Goal: Task Accomplishment & Management: Complete application form

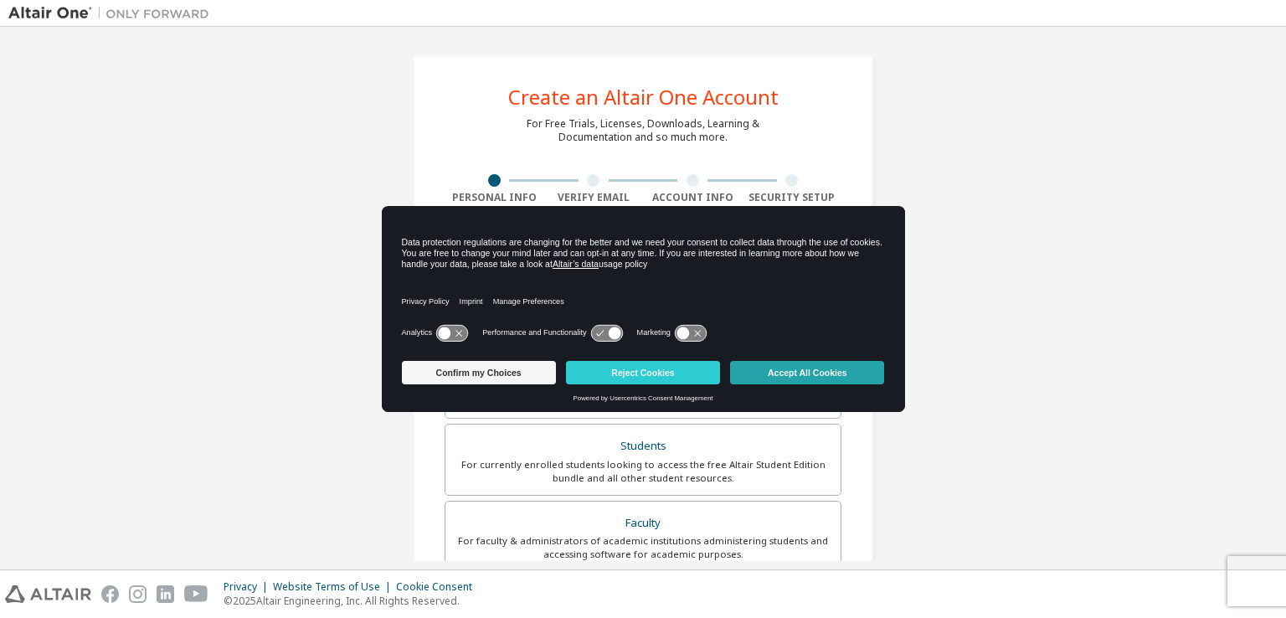
click at [817, 366] on button "Accept All Cookies" at bounding box center [807, 372] width 154 height 23
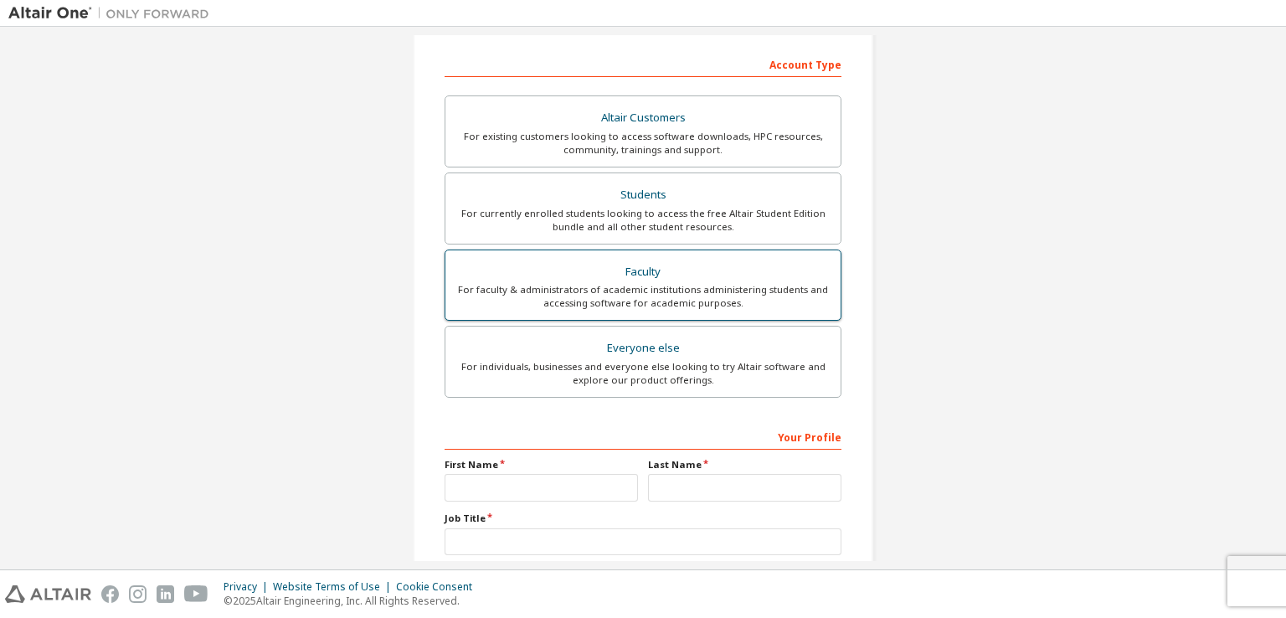
scroll to position [84, 0]
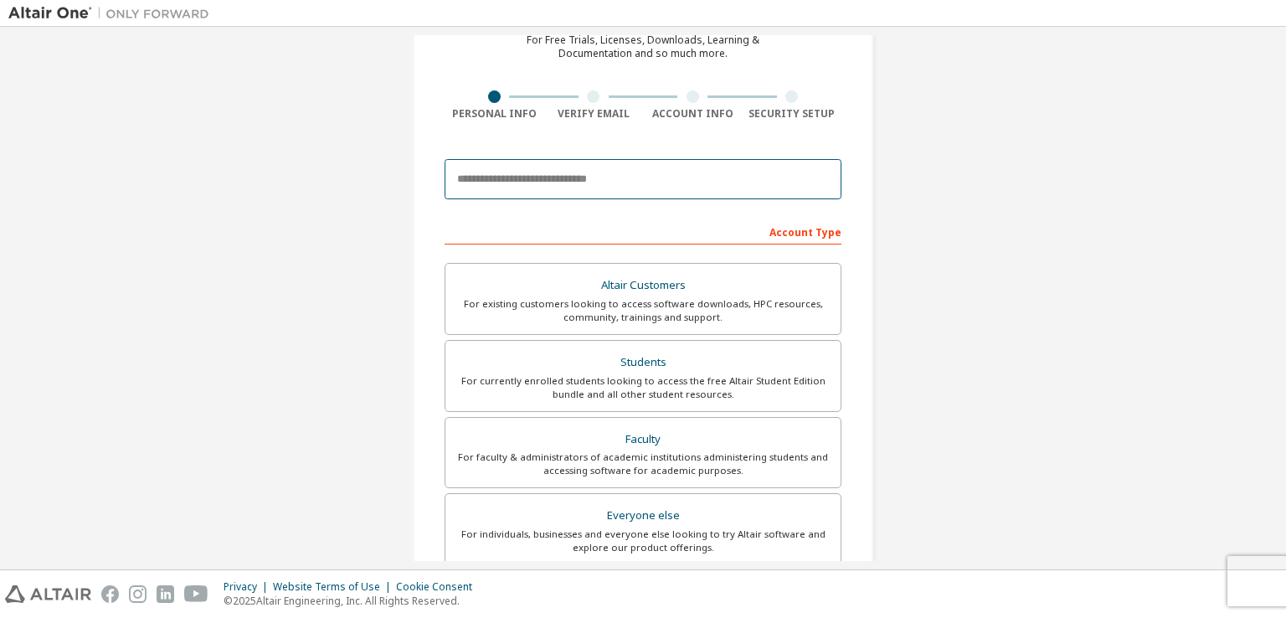
click at [643, 188] on input "email" at bounding box center [642, 179] width 397 height 40
type input "**********"
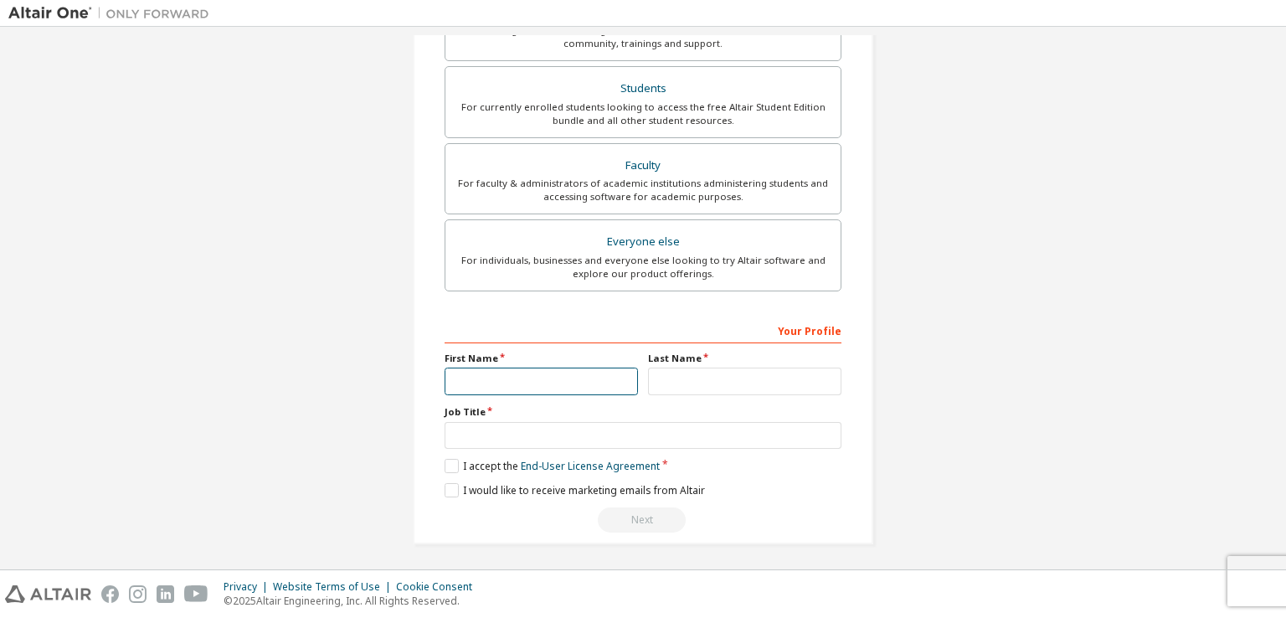
click at [569, 382] on input "text" at bounding box center [540, 381] width 193 height 28
type input "*"
type input "****"
click at [693, 374] on input "text" at bounding box center [744, 381] width 193 height 28
type input "***"
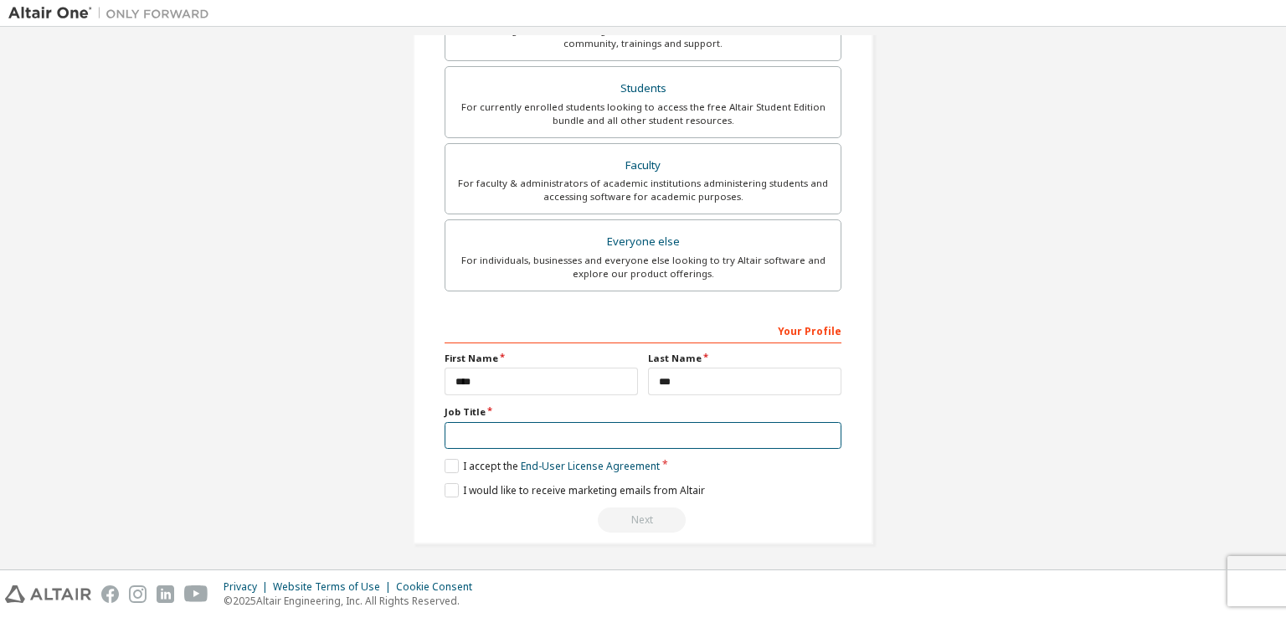
click at [629, 433] on input "text" at bounding box center [642, 436] width 397 height 28
click at [445, 466] on label "I accept the End-User License Agreement" at bounding box center [551, 466] width 215 height 14
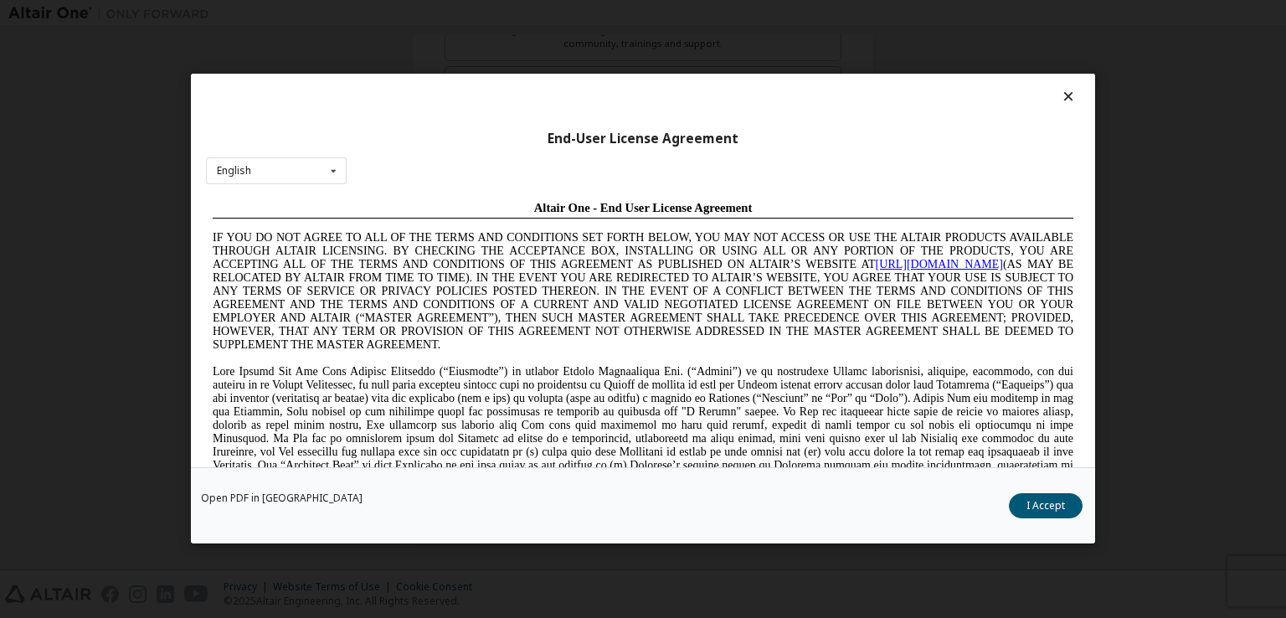
scroll to position [0, 0]
click at [1058, 88] on div "End-User License Agreement English English Chinese French German Japanese Korea…" at bounding box center [643, 270] width 904 height 393
click at [1060, 91] on icon at bounding box center [1069, 96] width 18 height 15
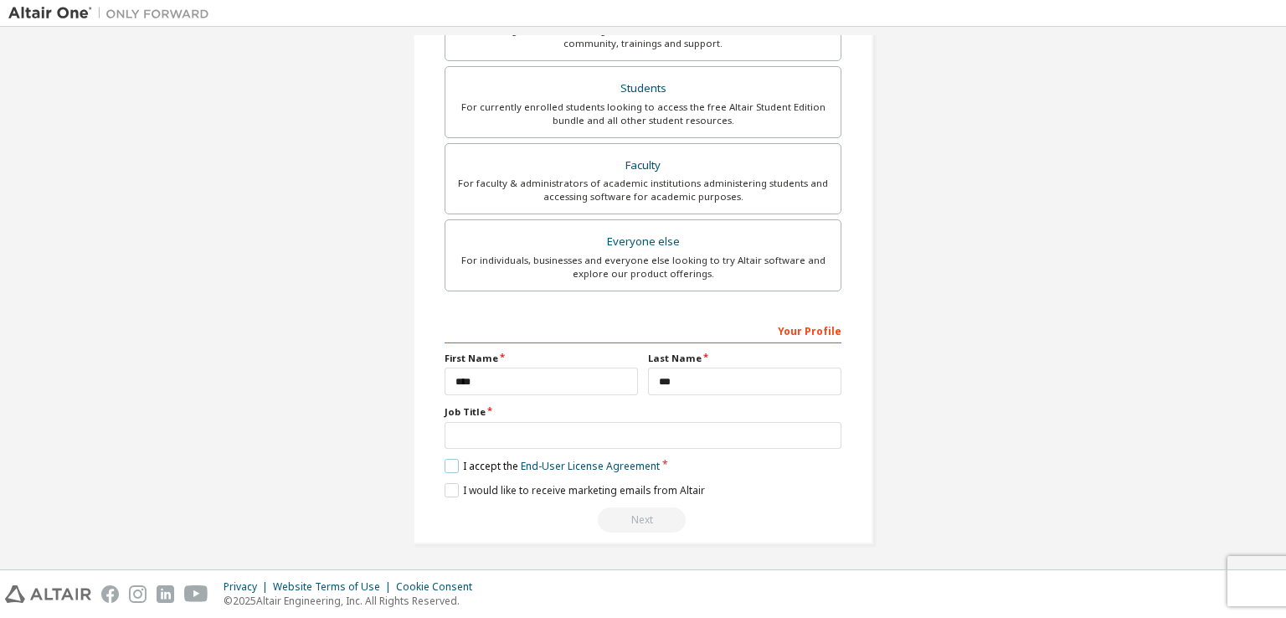
click at [450, 463] on label "I accept the End-User License Agreement" at bounding box center [551, 466] width 215 height 14
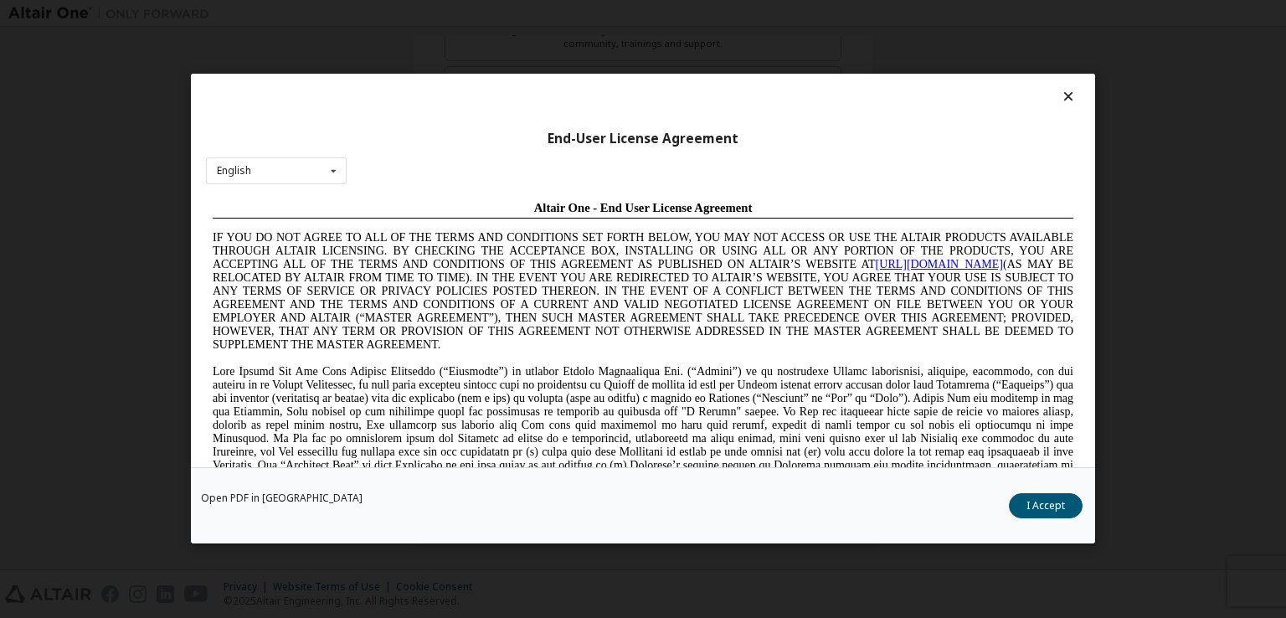
click at [1060, 98] on icon at bounding box center [1069, 96] width 18 height 15
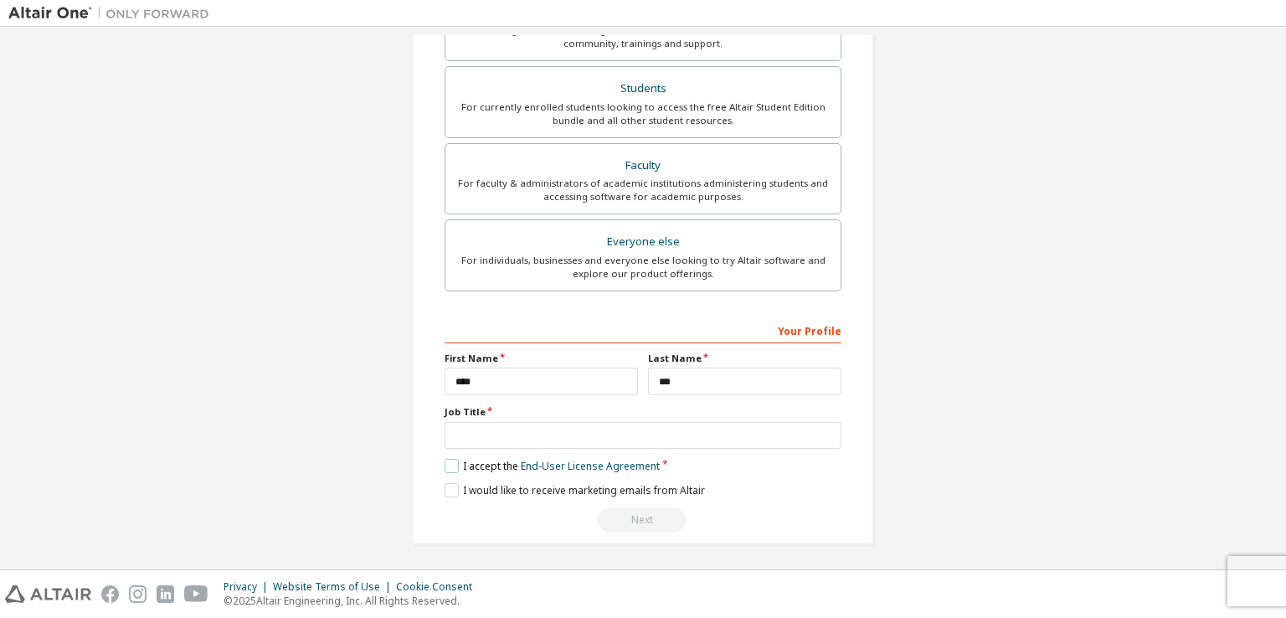
click at [449, 464] on label "I accept the End-User License Agreement" at bounding box center [551, 466] width 215 height 14
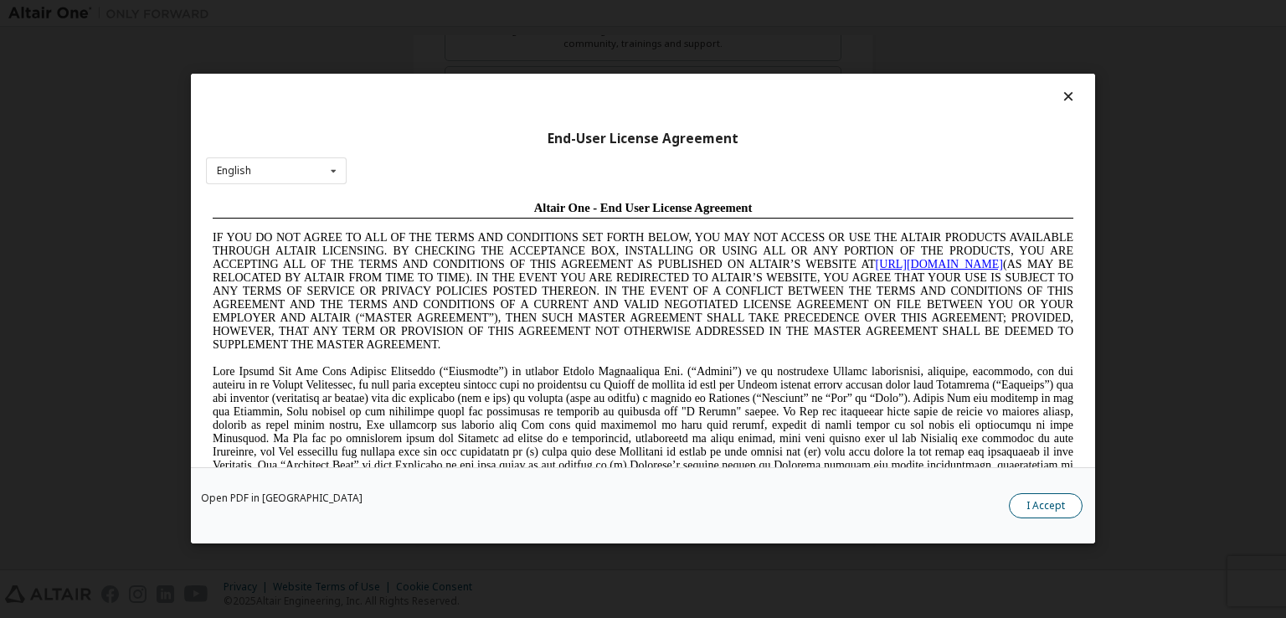
click at [1024, 496] on button "I Accept" at bounding box center [1046, 506] width 74 height 25
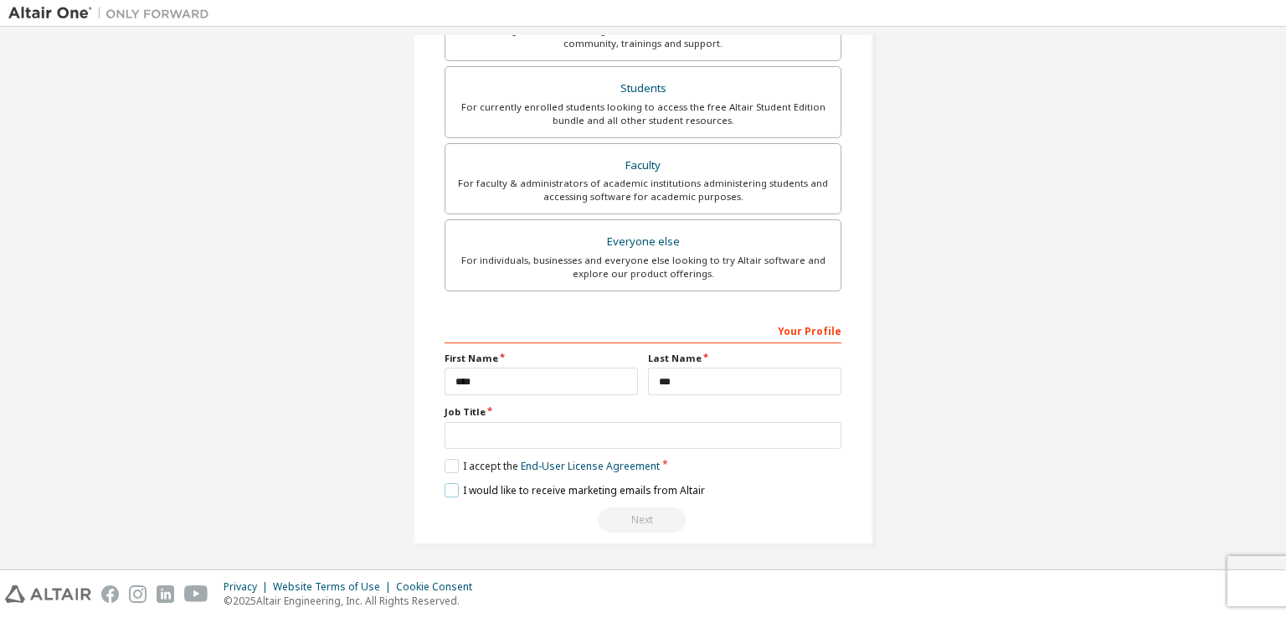
click at [445, 489] on label "I would like to receive marketing emails from Altair" at bounding box center [574, 490] width 260 height 14
click at [622, 436] on input "text" at bounding box center [642, 436] width 397 height 28
type input "*"
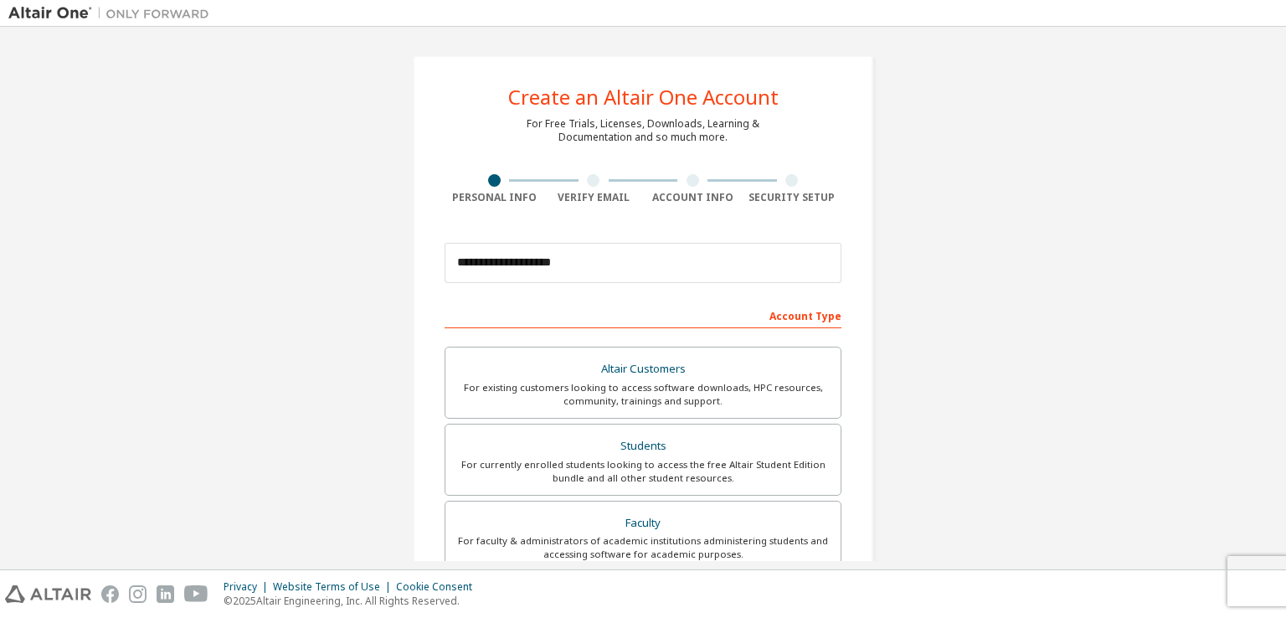
scroll to position [357, 0]
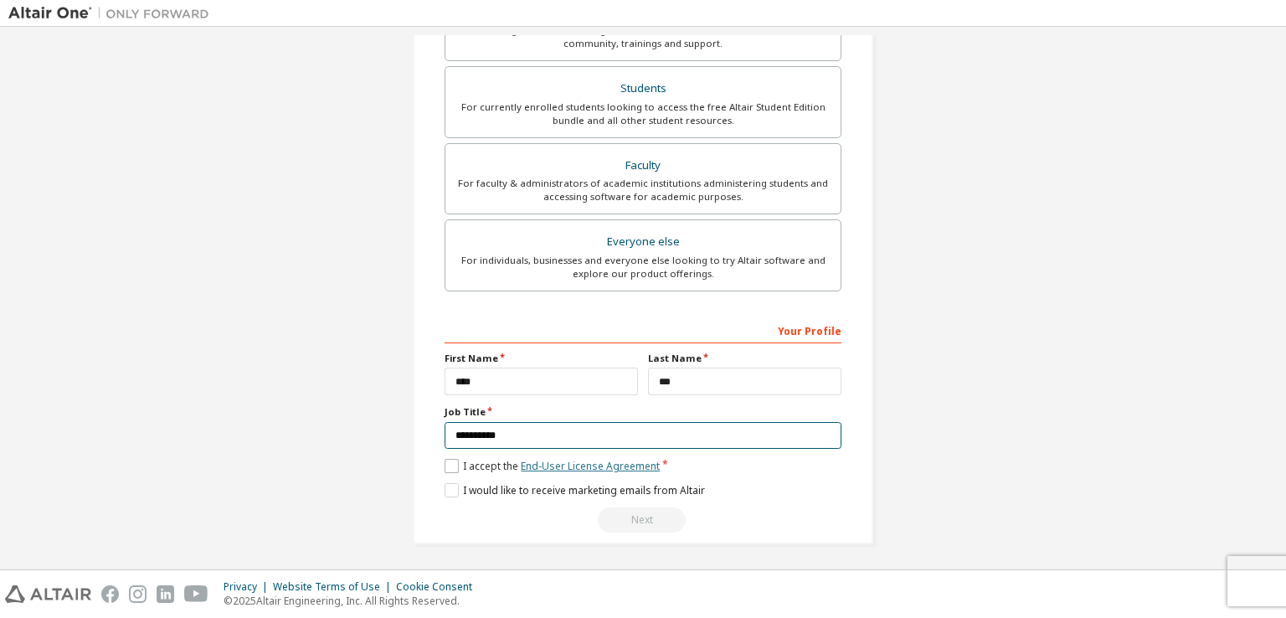
type input "**********"
